Goal: Task Accomplishment & Management: Complete application form

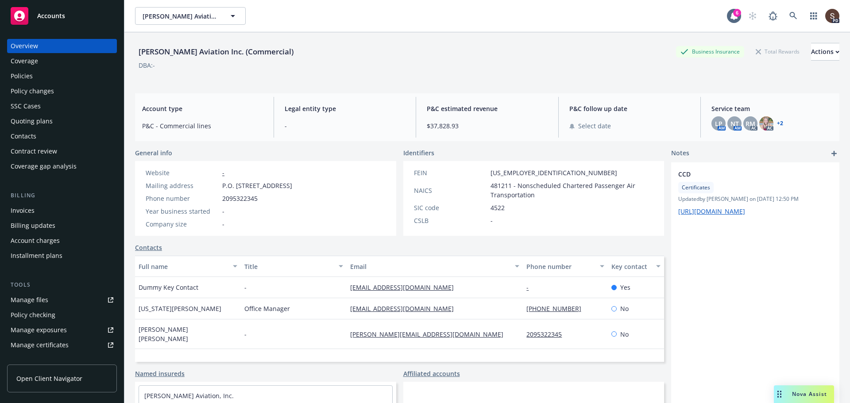
click at [21, 209] on div "Invoices" at bounding box center [23, 211] width 24 height 14
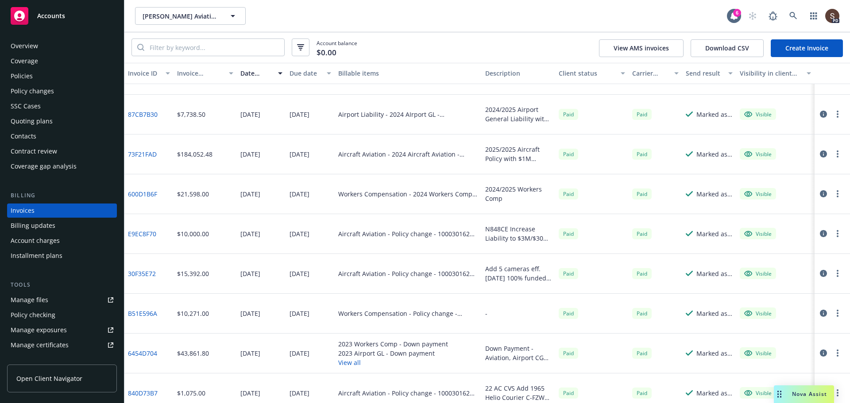
scroll to position [79, 0]
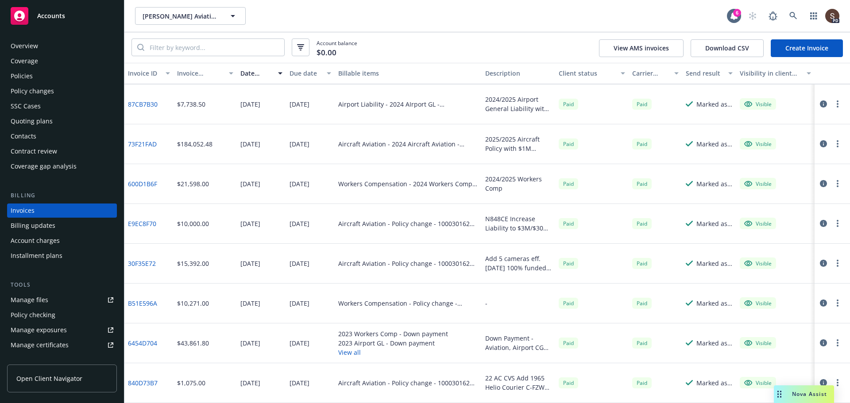
click at [133, 143] on link "73F21FAD" at bounding box center [142, 143] width 29 height 9
click at [27, 48] on div "Overview" at bounding box center [24, 46] width 27 height 14
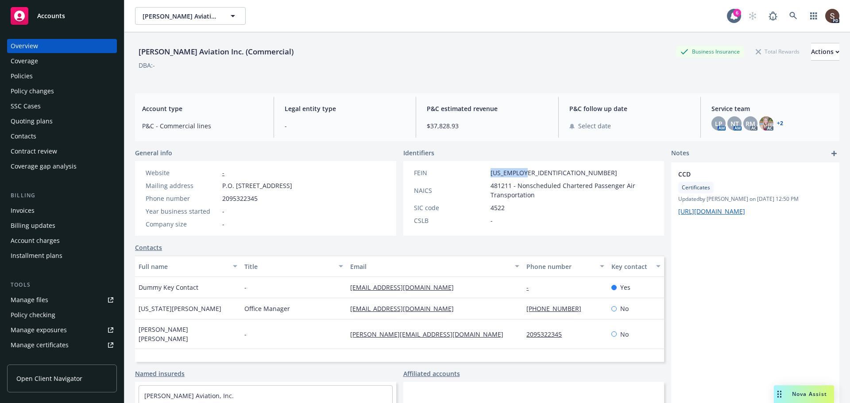
drag, startPoint x: 486, startPoint y: 172, endPoint x: 522, endPoint y: 173, distance: 35.9
click at [522, 173] on div "FEIN [US_EMPLOYER_IDENTIFICATION_NUMBER]" at bounding box center [533, 172] width 247 height 9
copy span "[US_EMPLOYER_IDENTIFICATION_NUMBER]"
click at [491, 174] on span "[US_EMPLOYER_IDENTIFICATION_NUMBER]" at bounding box center [554, 172] width 127 height 9
drag, startPoint x: 485, startPoint y: 171, endPoint x: 491, endPoint y: 171, distance: 5.8
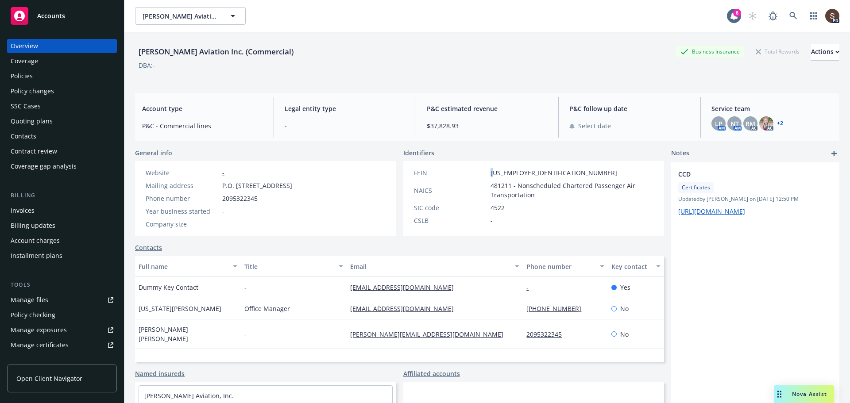
click at [491, 171] on div "FEIN [US_EMPLOYER_IDENTIFICATION_NUMBER]" at bounding box center [533, 172] width 247 height 9
click at [789, 14] on icon at bounding box center [793, 16] width 8 height 8
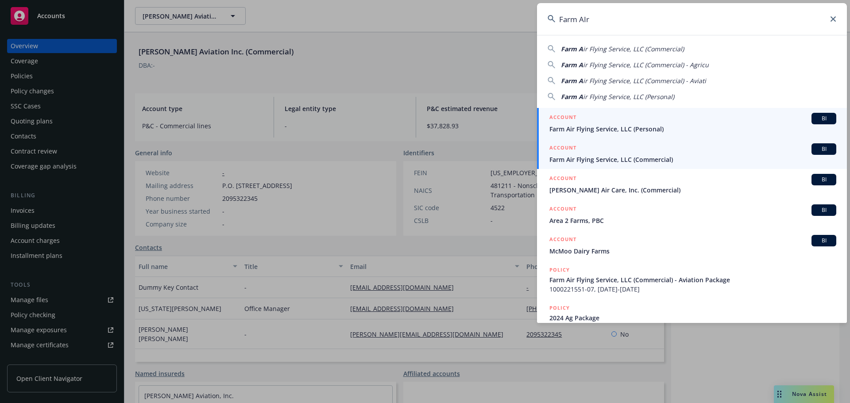
type input "Farm AIr"
click at [619, 159] on span "Farm Air Flying Service, LLC (Commercial)" at bounding box center [692, 159] width 287 height 9
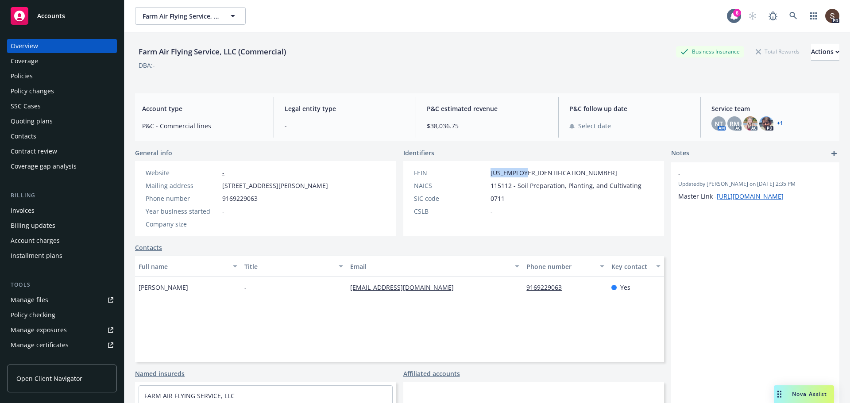
drag, startPoint x: 487, startPoint y: 173, endPoint x: 521, endPoint y: 175, distance: 34.1
click at [521, 175] on div "FEIN [US_EMPLOYER_IDENTIFICATION_NUMBER]" at bounding box center [527, 172] width 235 height 9
copy span "[US_EMPLOYER_IDENTIFICATION_NUMBER]"
click at [30, 214] on div "Invoices" at bounding box center [23, 211] width 24 height 14
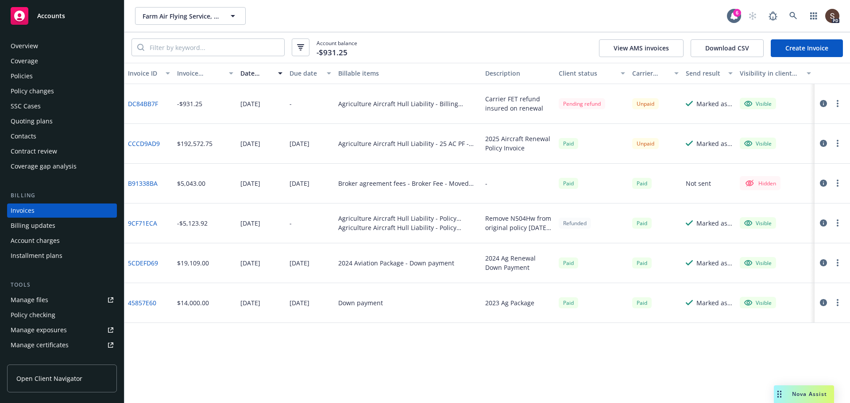
click at [132, 142] on link "CCCD9AD9" at bounding box center [144, 143] width 32 height 9
click at [31, 77] on div "Policies" at bounding box center [22, 76] width 22 height 14
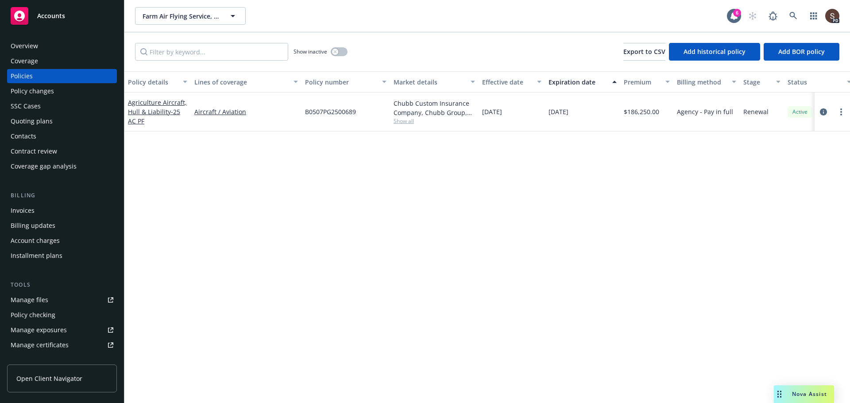
click at [21, 210] on div "Invoices" at bounding box center [23, 211] width 24 height 14
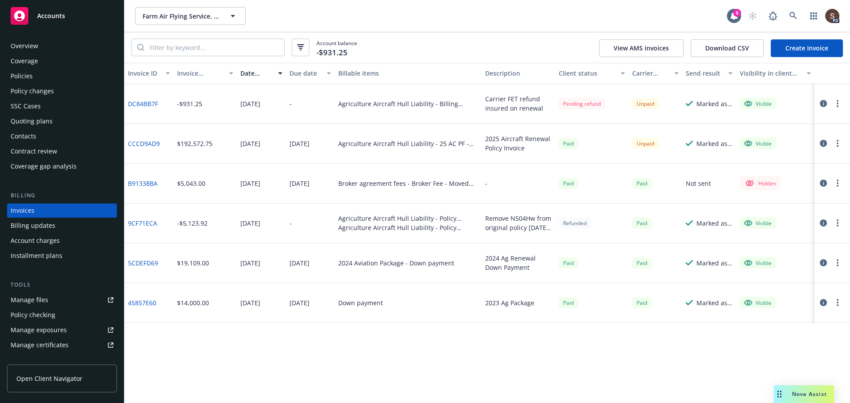
click at [799, 49] on link "Create Invoice" at bounding box center [807, 48] width 72 height 18
